Goal: Information Seeking & Learning: Check status

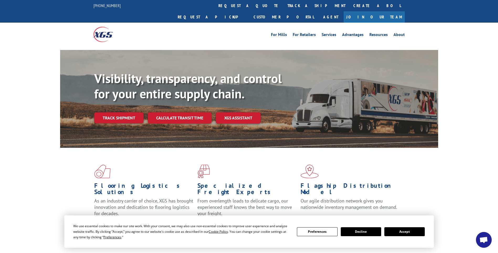
click at [393, 233] on button "Accept" at bounding box center [405, 231] width 40 height 9
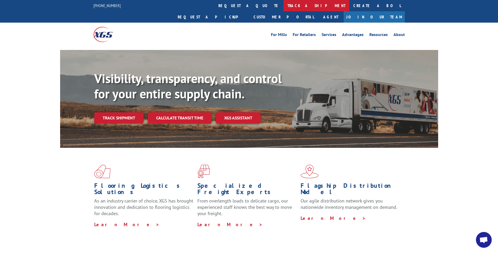
click at [284, 7] on link "track a shipment" at bounding box center [317, 5] width 66 height 11
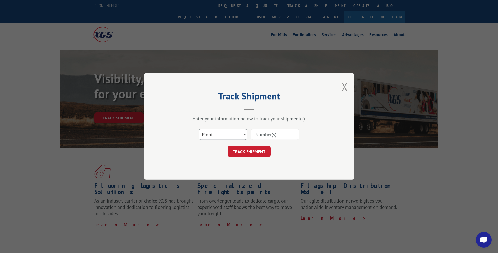
click at [244, 133] on select "Select category... Probill BOL PO" at bounding box center [223, 134] width 48 height 11
click at [199, 129] on select "Select category... Probill BOL PO" at bounding box center [223, 134] width 48 height 11
click at [264, 134] on input at bounding box center [275, 134] width 48 height 11
paste input "17592142"
type input "17592142"
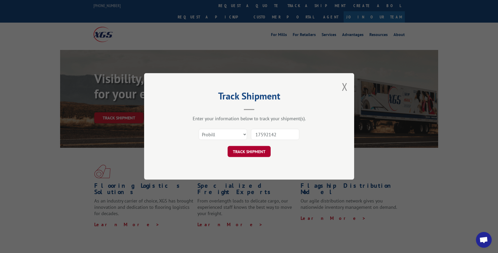
click at [250, 153] on button "TRACK SHIPMENT" at bounding box center [249, 151] width 43 height 11
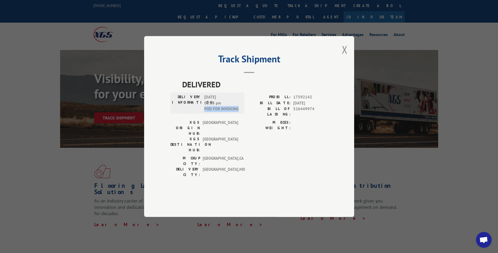
drag, startPoint x: 205, startPoint y: 125, endPoint x: 238, endPoint y: 124, distance: 33.1
click at [238, 112] on span "[DATE] 02:13 pm POD FOR INVOICING" at bounding box center [221, 103] width 35 height 18
click at [283, 165] on div "DELIVERED DELIVERY INFORMATION: [DATE] 02:13 pm POD FOR INVOICING PROBILL: 1759…" at bounding box center [250, 136] width 158 height 116
